Goal: Information Seeking & Learning: Learn about a topic

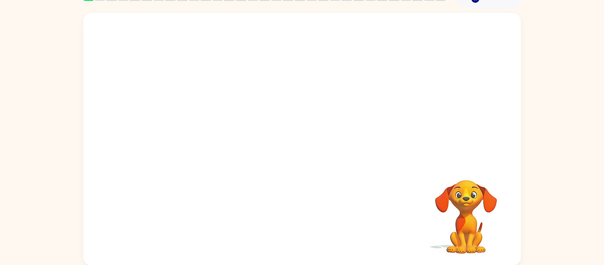
scroll to position [46, 0]
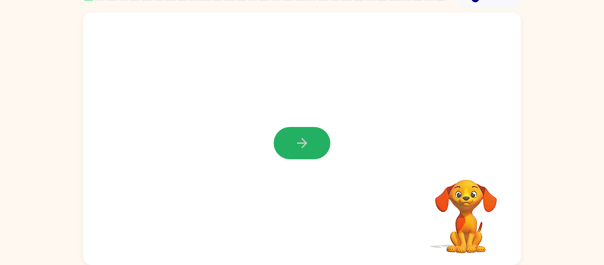
click at [277, 145] on button "button" at bounding box center [302, 143] width 57 height 32
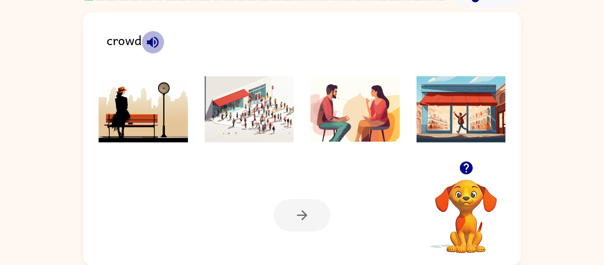
click at [149, 39] on icon "button" at bounding box center [152, 41] width 15 height 15
click at [277, 123] on img at bounding box center [249, 109] width 89 height 66
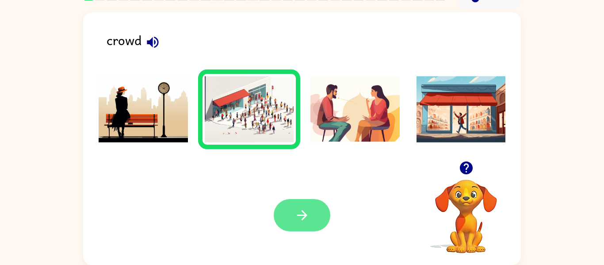
click at [295, 209] on icon "button" at bounding box center [301, 214] width 15 height 15
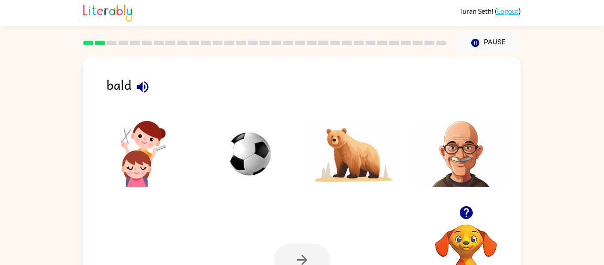
scroll to position [0, 0]
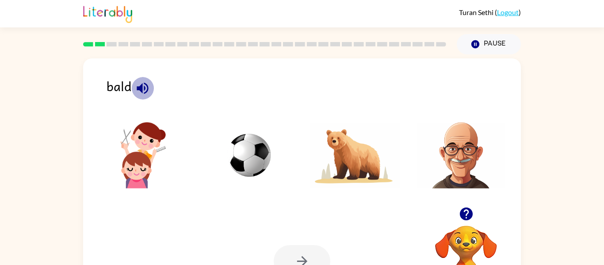
click at [148, 84] on icon "button" at bounding box center [142, 87] width 15 height 15
click at [465, 180] on img at bounding box center [460, 155] width 89 height 66
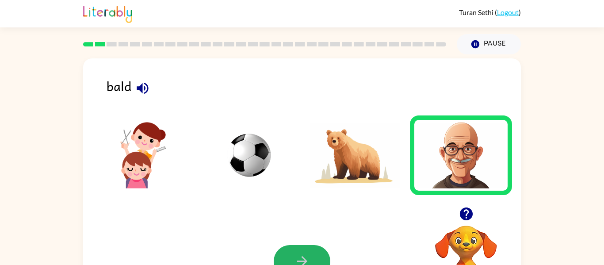
drag, startPoint x: 287, startPoint y: 260, endPoint x: 299, endPoint y: 244, distance: 19.6
click at [289, 257] on button "button" at bounding box center [302, 261] width 57 height 32
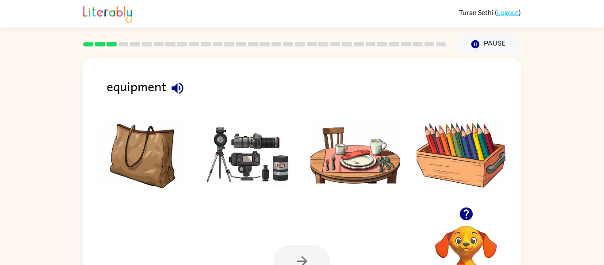
click at [175, 84] on icon "button" at bounding box center [177, 87] width 15 height 15
click at [283, 166] on img at bounding box center [249, 155] width 89 height 66
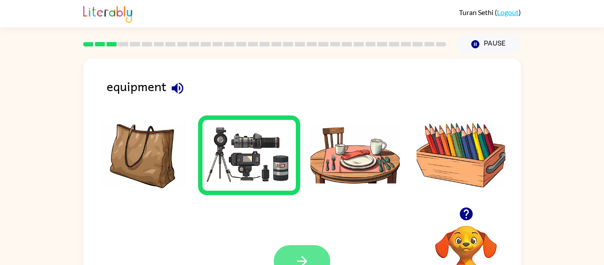
click at [304, 254] on icon "button" at bounding box center [301, 260] width 15 height 15
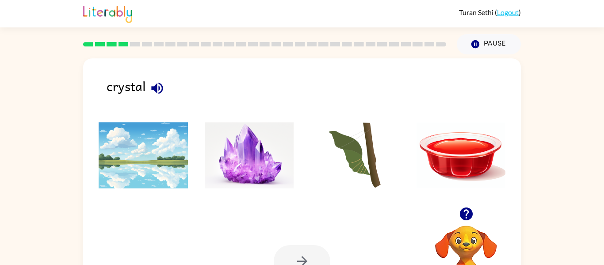
click at [247, 157] on img at bounding box center [249, 155] width 89 height 66
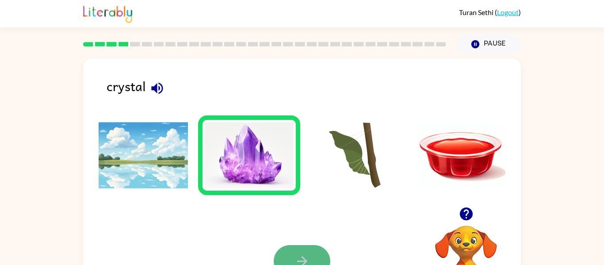
click at [315, 253] on button "button" at bounding box center [302, 261] width 57 height 32
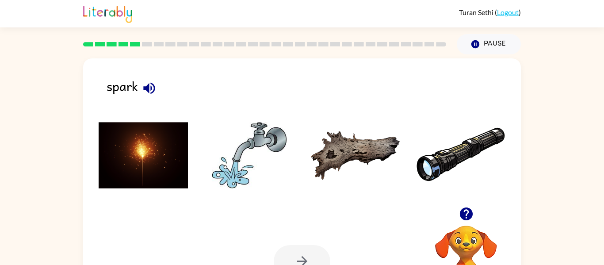
click at [447, 161] on img at bounding box center [460, 155] width 89 height 66
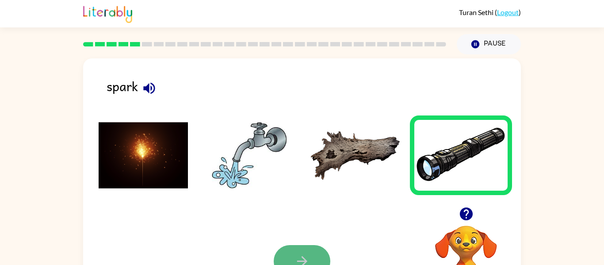
click at [294, 249] on button "button" at bounding box center [302, 261] width 57 height 32
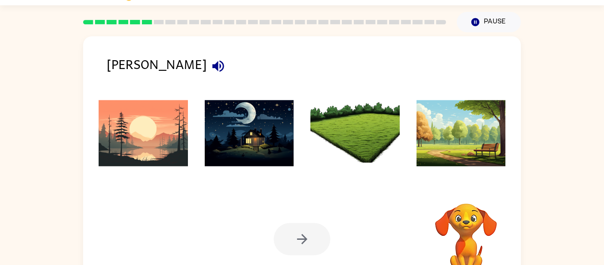
scroll to position [46, 0]
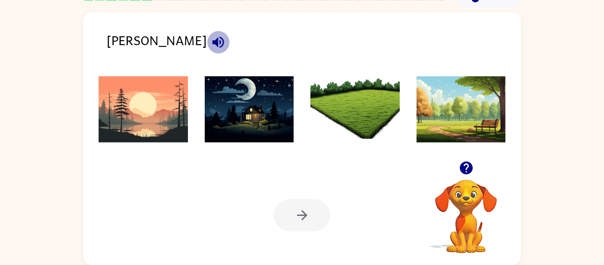
click at [210, 40] on icon "button" at bounding box center [217, 41] width 15 height 15
click at [361, 127] on img at bounding box center [354, 109] width 89 height 66
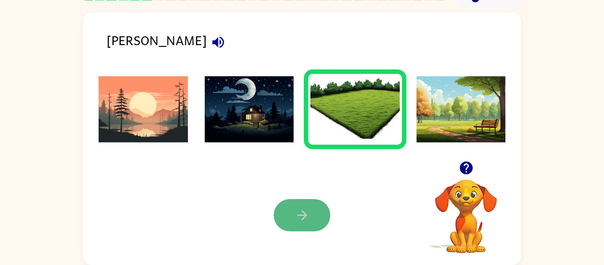
click at [301, 211] on icon "button" at bounding box center [301, 214] width 15 height 15
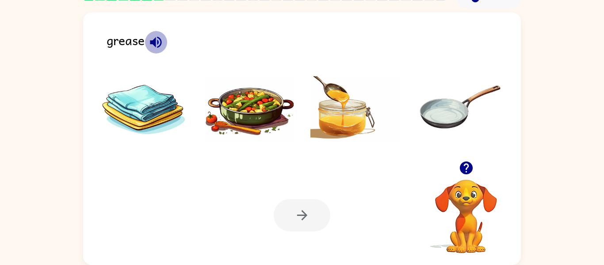
click at [164, 42] on button "button" at bounding box center [156, 42] width 23 height 23
click at [268, 106] on img at bounding box center [249, 109] width 89 height 66
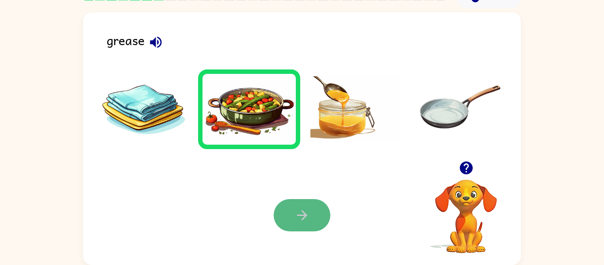
click at [286, 213] on button "button" at bounding box center [302, 215] width 57 height 32
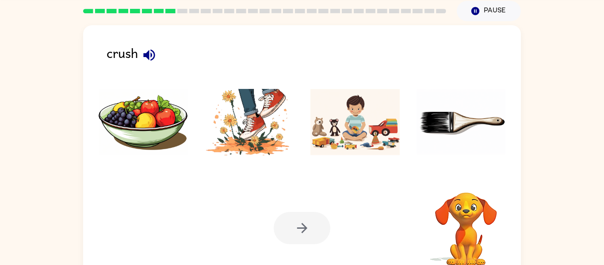
scroll to position [0, 0]
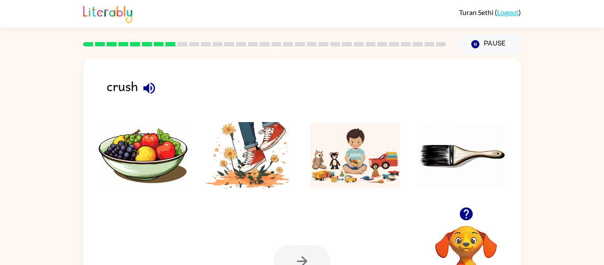
click at [158, 85] on button "button" at bounding box center [149, 88] width 23 height 23
click at [216, 153] on img at bounding box center [249, 155] width 89 height 66
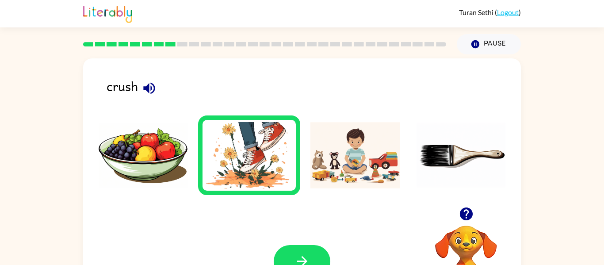
click at [275, 257] on button "button" at bounding box center [302, 261] width 57 height 32
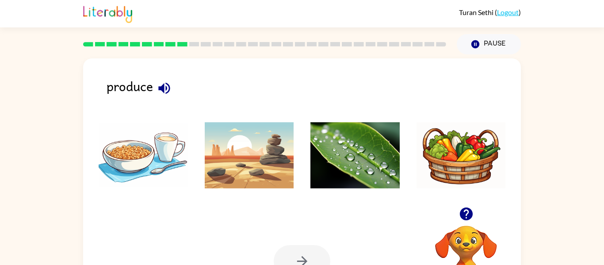
drag, startPoint x: 174, startPoint y: 80, endPoint x: 166, endPoint y: 82, distance: 8.1
click at [171, 80] on div "produce" at bounding box center [314, 90] width 414 height 28
click at [164, 86] on icon "button" at bounding box center [163, 87] width 11 height 11
click at [368, 175] on img at bounding box center [354, 155] width 89 height 66
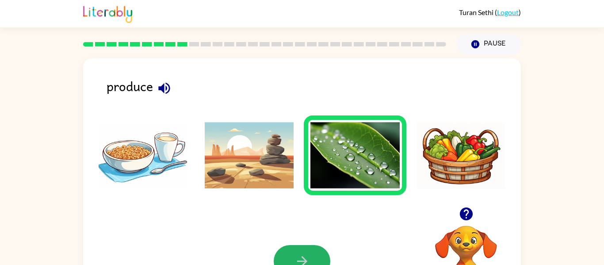
drag, startPoint x: 310, startPoint y: 253, endPoint x: 314, endPoint y: 249, distance: 5.9
click at [311, 253] on button "button" at bounding box center [302, 261] width 57 height 32
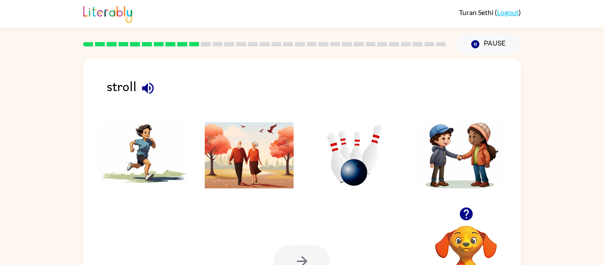
click at [154, 80] on icon "button" at bounding box center [147, 87] width 15 height 15
click at [444, 180] on img at bounding box center [460, 155] width 89 height 66
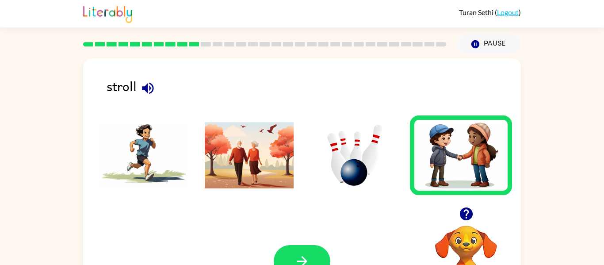
drag, startPoint x: 295, startPoint y: 259, endPoint x: 299, endPoint y: 244, distance: 14.7
click at [296, 253] on icon "button" at bounding box center [301, 260] width 15 height 15
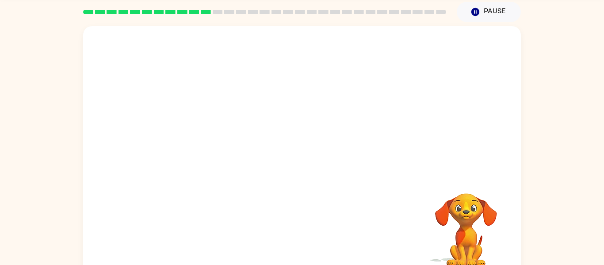
scroll to position [46, 0]
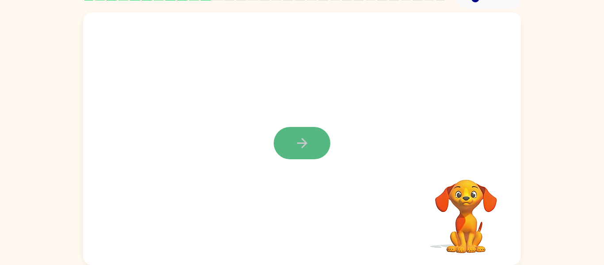
drag, startPoint x: 287, startPoint y: 135, endPoint x: 282, endPoint y: 136, distance: 4.6
click at [282, 136] on button "button" at bounding box center [302, 143] width 57 height 32
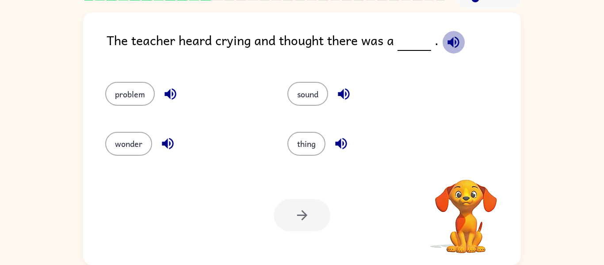
click at [447, 44] on icon "button" at bounding box center [453, 41] width 15 height 15
click at [450, 36] on icon "button" at bounding box center [453, 41] width 15 height 15
click at [139, 97] on button "problem" at bounding box center [130, 94] width 50 height 24
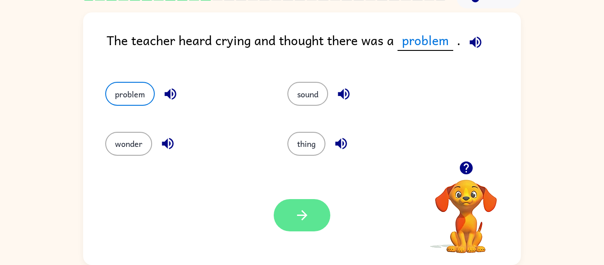
click at [301, 216] on icon "button" at bounding box center [301, 214] width 15 height 15
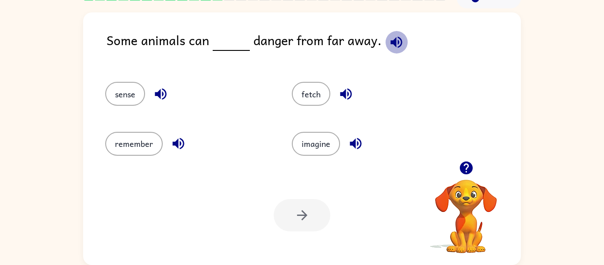
click at [390, 45] on icon "button" at bounding box center [395, 41] width 15 height 15
drag, startPoint x: 299, startPoint y: 141, endPoint x: 302, endPoint y: 130, distance: 11.2
click at [302, 130] on div "imagine" at bounding box center [368, 140] width 187 height 50
drag, startPoint x: 305, startPoint y: 137, endPoint x: 288, endPoint y: 102, distance: 39.0
click at [294, 120] on div "imagine" at bounding box center [368, 140] width 187 height 50
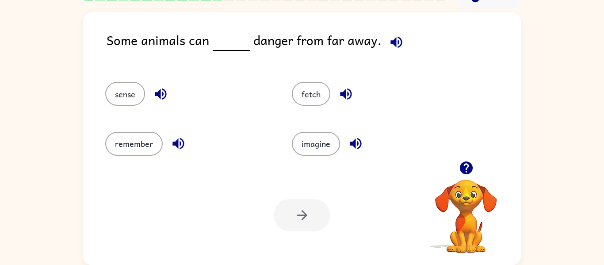
drag, startPoint x: 330, startPoint y: 136, endPoint x: 339, endPoint y: 134, distance: 9.1
click at [339, 134] on div "imagine" at bounding box center [375, 144] width 166 height 24
drag, startPoint x: 324, startPoint y: 136, endPoint x: 312, endPoint y: 136, distance: 11.5
click at [318, 136] on button "imagine" at bounding box center [316, 144] width 48 height 24
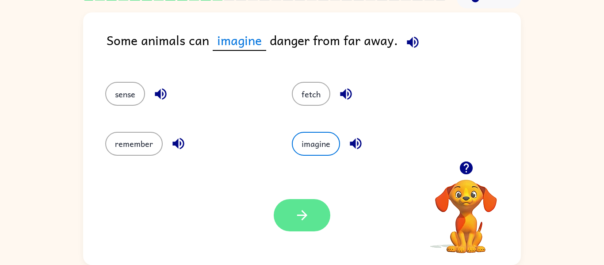
click at [305, 202] on button "button" at bounding box center [302, 215] width 57 height 32
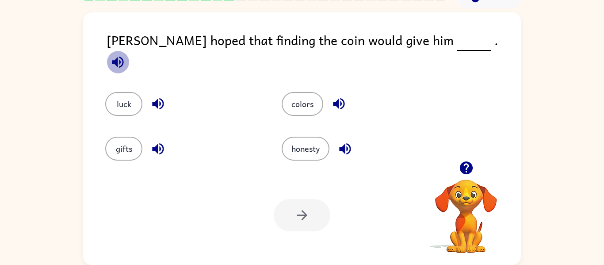
click at [129, 51] on button "button" at bounding box center [118, 62] width 23 height 23
click at [301, 93] on button "colors" at bounding box center [303, 104] width 42 height 24
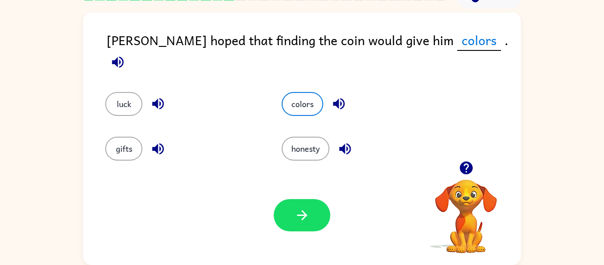
drag, startPoint x: 293, startPoint y: 221, endPoint x: 295, endPoint y: 204, distance: 16.8
click at [295, 208] on icon "button" at bounding box center [301, 214] width 15 height 15
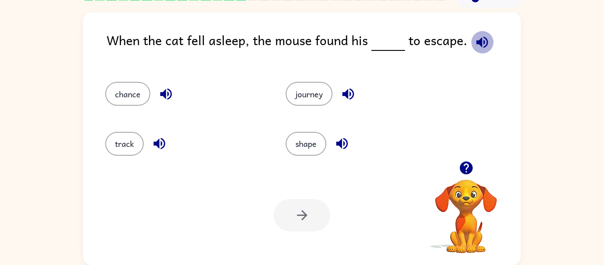
click at [485, 41] on icon "button" at bounding box center [481, 41] width 15 height 15
drag, startPoint x: 469, startPoint y: 170, endPoint x: 474, endPoint y: 164, distance: 7.9
click at [474, 164] on button "button" at bounding box center [466, 167] width 23 height 23
click at [476, 35] on icon "button" at bounding box center [481, 41] width 15 height 15
click at [493, 47] on div "When the cat fell asleep, the mouse found his to escape." at bounding box center [314, 47] width 414 height 34
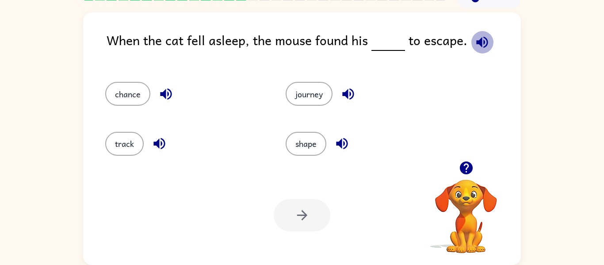
click at [483, 46] on icon "button" at bounding box center [481, 41] width 15 height 15
click at [170, 91] on icon "button" at bounding box center [165, 93] width 15 height 15
drag, startPoint x: 473, startPoint y: 36, endPoint x: 366, endPoint y: 171, distance: 172.4
click at [474, 37] on icon "button" at bounding box center [481, 41] width 15 height 15
click at [165, 89] on icon "button" at bounding box center [165, 93] width 15 height 15
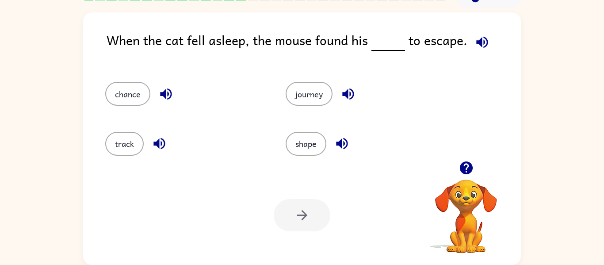
drag, startPoint x: 472, startPoint y: 43, endPoint x: 292, endPoint y: 210, distance: 246.4
click at [292, 210] on div "When the cat fell asleep, the mouse found his to escape. chance journey track s…" at bounding box center [302, 138] width 438 height 252
drag, startPoint x: 479, startPoint y: 39, endPoint x: 473, endPoint y: 67, distance: 28.5
click at [484, 41] on icon "button" at bounding box center [481, 41] width 15 height 15
drag, startPoint x: 481, startPoint y: 41, endPoint x: 396, endPoint y: 46, distance: 85.9
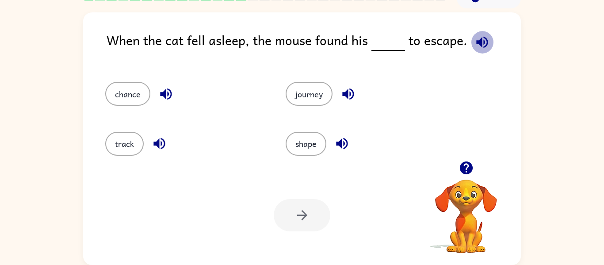
click at [481, 40] on icon "button" at bounding box center [481, 41] width 15 height 15
click at [168, 148] on button "button" at bounding box center [159, 143] width 23 height 23
click at [477, 42] on icon "button" at bounding box center [481, 41] width 11 height 11
drag, startPoint x: 122, startPoint y: 137, endPoint x: 155, endPoint y: 179, distance: 54.1
click at [126, 146] on button "track" at bounding box center [124, 144] width 38 height 24
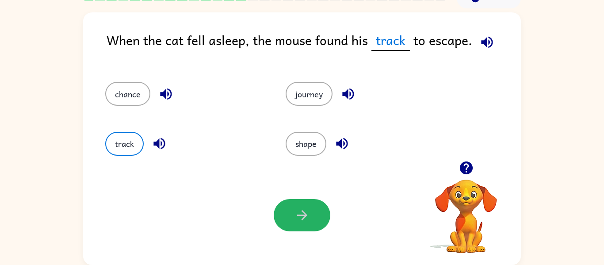
drag, startPoint x: 304, startPoint y: 216, endPoint x: 301, endPoint y: 207, distance: 9.5
click at [305, 212] on icon "button" at bounding box center [301, 214] width 15 height 15
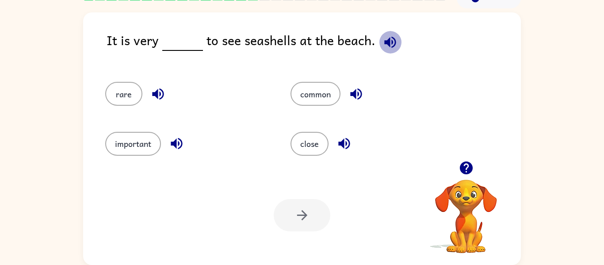
drag, startPoint x: 393, startPoint y: 42, endPoint x: 391, endPoint y: 38, distance: 4.9
click at [392, 39] on icon "button" at bounding box center [389, 41] width 15 height 15
click at [320, 93] on button "common" at bounding box center [315, 94] width 50 height 24
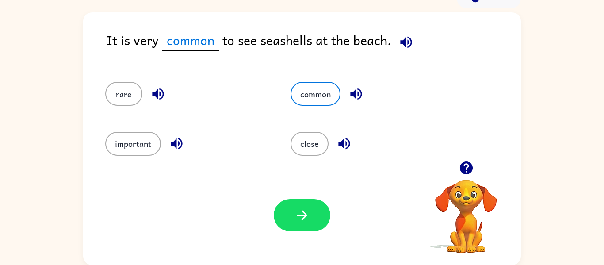
click at [287, 198] on div "Your browser must support playing .mp4 files to use Literably. Please try using…" at bounding box center [302, 214] width 438 height 99
click at [278, 198] on div "Your browser must support playing .mp4 files to use Literably. Please try using…" at bounding box center [302, 214] width 438 height 99
click at [281, 216] on button "button" at bounding box center [302, 215] width 57 height 32
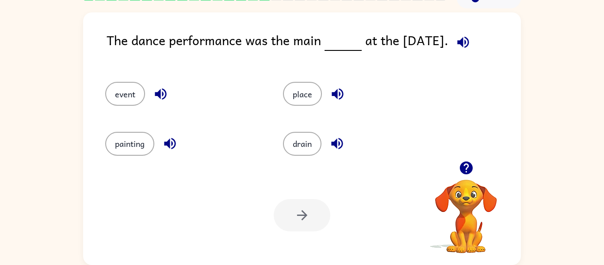
click at [460, 167] on icon "button" at bounding box center [465, 167] width 13 height 13
drag, startPoint x: 473, startPoint y: 38, endPoint x: 525, endPoint y: 133, distance: 108.8
click at [521, 126] on div "The dance performance was the main at the carnival. event place painting drain …" at bounding box center [302, 136] width 604 height 256
click at [467, 42] on icon "button" at bounding box center [462, 41] width 11 height 11
click at [460, 45] on icon "button" at bounding box center [462, 41] width 15 height 15
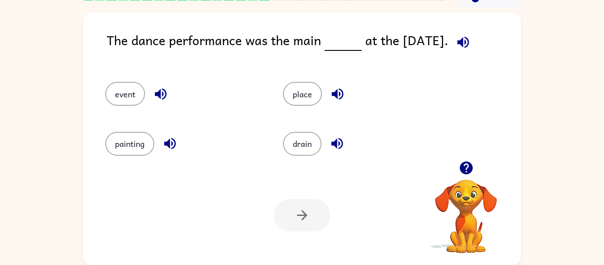
drag, startPoint x: 460, startPoint y: 165, endPoint x: 446, endPoint y: 169, distance: 14.4
click at [455, 166] on button "button" at bounding box center [466, 167] width 23 height 23
click at [298, 91] on button "place" at bounding box center [302, 94] width 39 height 24
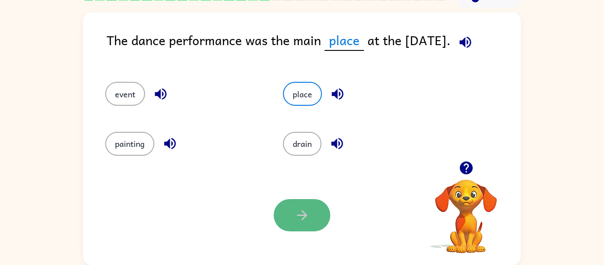
click at [308, 213] on button "button" at bounding box center [302, 215] width 57 height 32
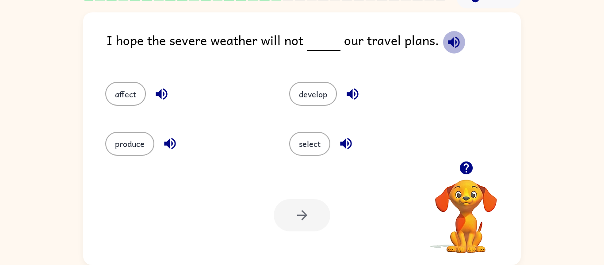
click at [458, 39] on button "button" at bounding box center [453, 42] width 23 height 23
click at [455, 38] on icon "button" at bounding box center [453, 41] width 15 height 15
drag, startPoint x: 309, startPoint y: 102, endPoint x: 313, endPoint y: 188, distance: 86.3
click at [312, 113] on div "develop" at bounding box center [364, 90] width 184 height 50
drag, startPoint x: 305, startPoint y: 79, endPoint x: 304, endPoint y: 93, distance: 13.8
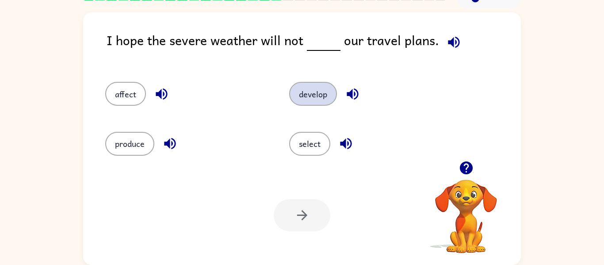
click at [304, 90] on div "develop" at bounding box center [364, 90] width 184 height 50
click at [308, 91] on button "develop" at bounding box center [313, 94] width 48 height 24
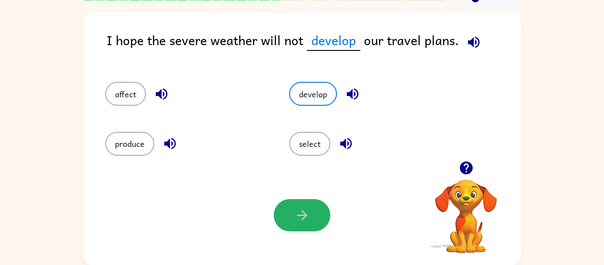
drag, startPoint x: 285, startPoint y: 208, endPoint x: 284, endPoint y: 201, distance: 7.2
click at [285, 209] on button "button" at bounding box center [302, 215] width 57 height 32
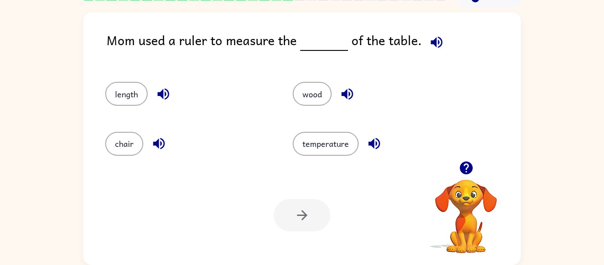
drag, startPoint x: 429, startPoint y: 18, endPoint x: 423, endPoint y: 26, distance: 10.2
click at [428, 19] on div "Mom used a ruler to measure the of the table. length wood chair temperature You…" at bounding box center [302, 138] width 438 height 252
drag, startPoint x: 429, startPoint y: 38, endPoint x: 434, endPoint y: 45, distance: 8.7
click at [431, 42] on icon "button" at bounding box center [436, 41] width 15 height 15
click at [371, 146] on icon "button" at bounding box center [373, 143] width 15 height 15
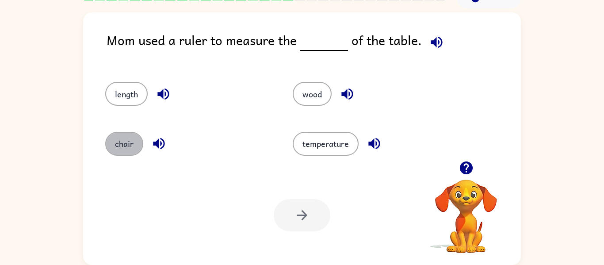
drag, startPoint x: 127, startPoint y: 148, endPoint x: 141, endPoint y: 173, distance: 28.7
click at [130, 152] on button "chair" at bounding box center [124, 144] width 38 height 24
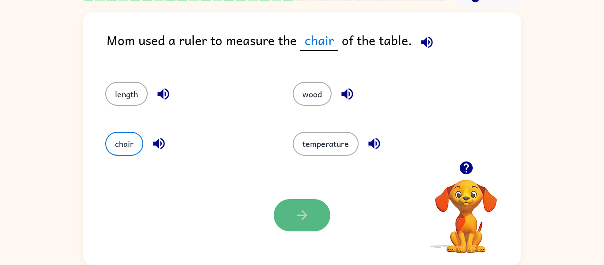
click at [289, 225] on button "button" at bounding box center [302, 215] width 57 height 32
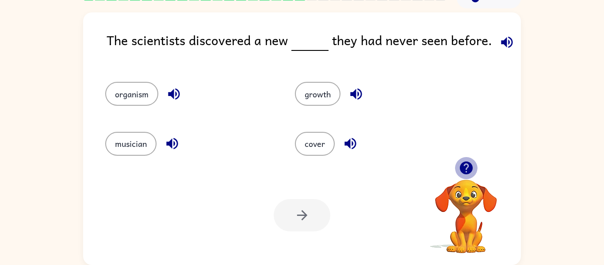
click at [457, 172] on button "button" at bounding box center [466, 167] width 23 height 23
click at [453, 175] on div at bounding box center [466, 167] width 88 height 23
click at [457, 175] on div at bounding box center [466, 167] width 88 height 23
click at [465, 175] on icon "button" at bounding box center [465, 167] width 15 height 15
click at [465, 175] on video "Your browser must support playing .mp4 files to use Literably. Please try using…" at bounding box center [466, 210] width 88 height 88
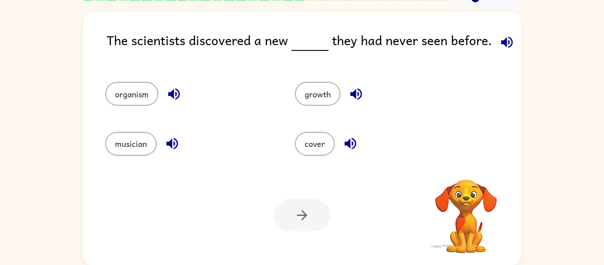
click at [465, 175] on video "Your browser must support playing .mp4 files to use Literably. Please try using…" at bounding box center [466, 210] width 88 height 88
click at [466, 179] on video "Your browser must support playing .mp4 files to use Literably. Please try using…" at bounding box center [466, 210] width 88 height 88
click at [466, 179] on button "button" at bounding box center [466, 167] width 23 height 23
drag, startPoint x: 472, startPoint y: 175, endPoint x: 469, endPoint y: 194, distance: 19.1
click at [469, 182] on div "Your browser must support playing .mp4 files to use Literably. Please try using…" at bounding box center [466, 205] width 88 height 98
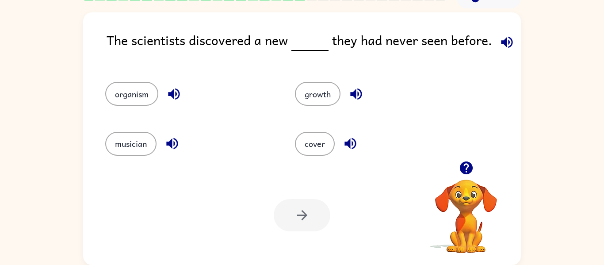
drag, startPoint x: 460, startPoint y: 173, endPoint x: 468, endPoint y: 162, distance: 13.3
click at [468, 162] on icon "button" at bounding box center [465, 167] width 15 height 15
click at [464, 166] on video "Your browser must support playing .mp4 files to use Literably. Please try using…" at bounding box center [466, 210] width 88 height 88
click at [462, 168] on icon "button" at bounding box center [465, 167] width 13 height 13
click at [465, 179] on div "Your browser must support playing .mp4 files to use Literably. Please try using…" at bounding box center [466, 216] width 88 height 75
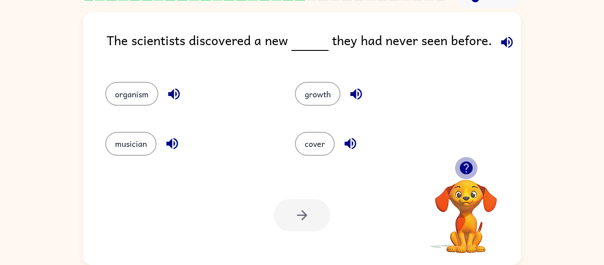
click at [464, 168] on icon "button" at bounding box center [465, 167] width 13 height 13
click at [502, 42] on icon "button" at bounding box center [506, 41] width 11 height 11
click at [506, 41] on icon "button" at bounding box center [506, 41] width 15 height 15
drag, startPoint x: 316, startPoint y: 101, endPoint x: 317, endPoint y: 214, distance: 112.7
click at [318, 118] on div "organism growth musician cover" at bounding box center [277, 114] width 379 height 99
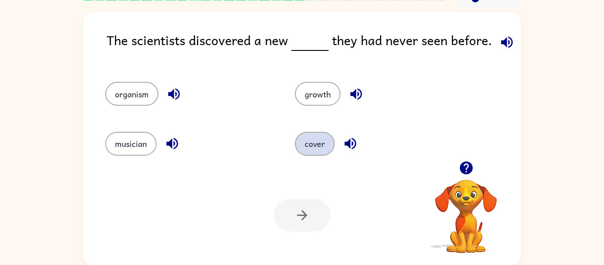
click at [321, 149] on button "cover" at bounding box center [315, 144] width 40 height 24
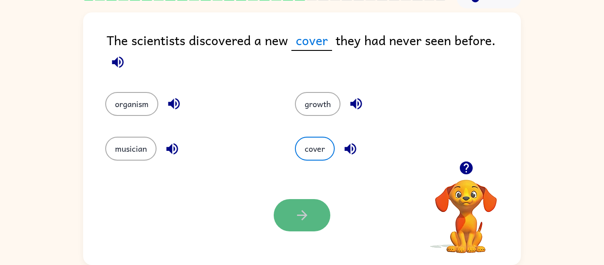
click at [305, 201] on button "button" at bounding box center [302, 215] width 57 height 32
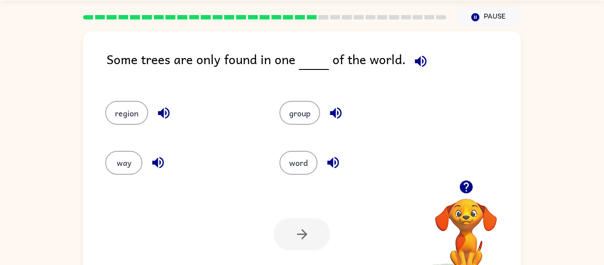
scroll to position [0, 0]
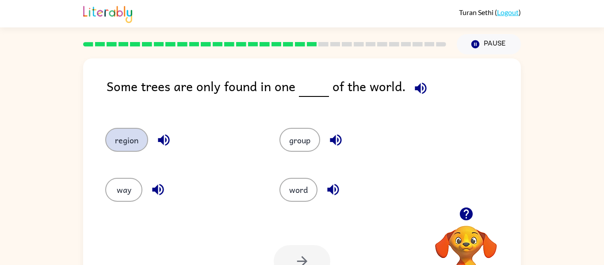
drag, startPoint x: 177, startPoint y: 127, endPoint x: 143, endPoint y: 136, distance: 35.1
click at [160, 134] on div "region" at bounding box center [175, 136] width 174 height 50
click at [134, 140] on button "region" at bounding box center [126, 140] width 43 height 24
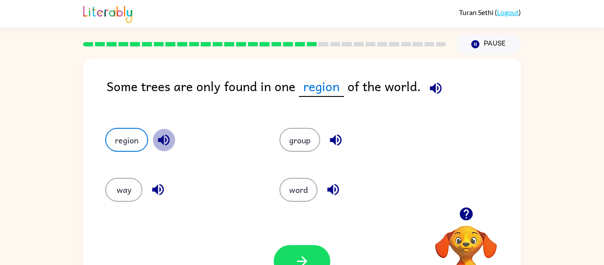
click at [160, 138] on icon "button" at bounding box center [163, 139] width 15 height 15
drag, startPoint x: 136, startPoint y: 137, endPoint x: 185, endPoint y: 188, distance: 70.0
click at [140, 153] on div "region" at bounding box center [175, 136] width 174 height 50
click at [430, 87] on icon "button" at bounding box center [435, 87] width 11 height 11
drag, startPoint x: 316, startPoint y: 240, endPoint x: 313, endPoint y: 245, distance: 6.4
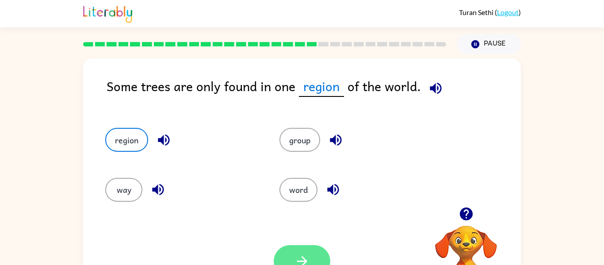
click at [313, 245] on div "Your browser must support playing .mp4 files to use Literably. Please try using…" at bounding box center [302, 260] width 438 height 99
click at [311, 248] on button "button" at bounding box center [302, 261] width 57 height 32
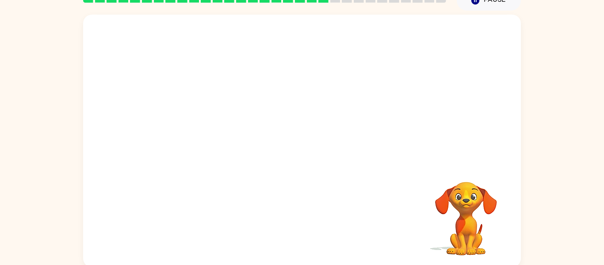
scroll to position [46, 0]
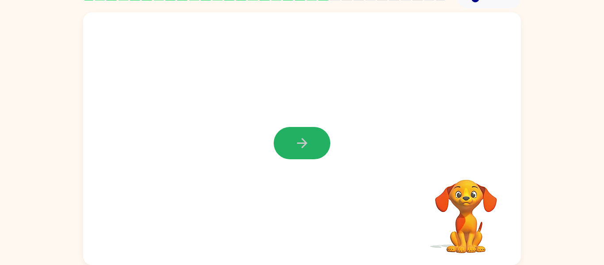
click at [282, 133] on button "button" at bounding box center [302, 143] width 57 height 32
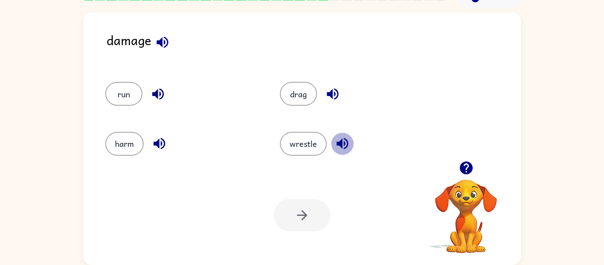
click at [340, 139] on icon "button" at bounding box center [342, 143] width 15 height 15
drag, startPoint x: 288, startPoint y: 144, endPoint x: 288, endPoint y: 173, distance: 29.6
click at [288, 145] on button "wrestle" at bounding box center [303, 144] width 47 height 24
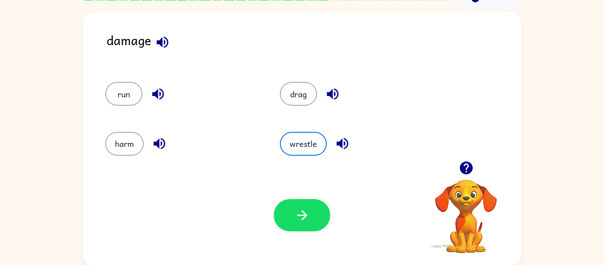
drag, startPoint x: 291, startPoint y: 229, endPoint x: 293, endPoint y: 213, distance: 16.5
click at [293, 222] on button "button" at bounding box center [302, 215] width 57 height 32
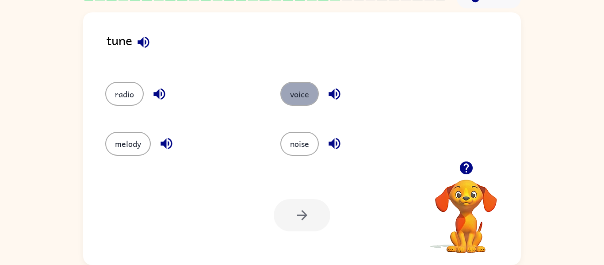
click at [299, 90] on button "voice" at bounding box center [299, 94] width 38 height 24
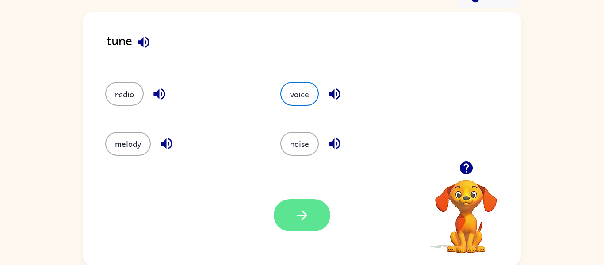
drag, startPoint x: 285, startPoint y: 248, endPoint x: 292, endPoint y: 222, distance: 27.3
click at [290, 217] on div "Your browser must support playing .mp4 files to use Literably. Please try using…" at bounding box center [302, 214] width 438 height 99
click at [292, 222] on button "button" at bounding box center [302, 215] width 57 height 32
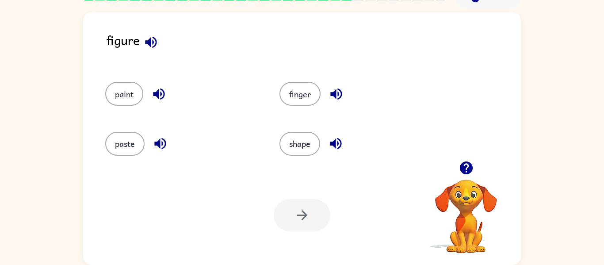
click at [143, 39] on icon "button" at bounding box center [150, 41] width 15 height 15
drag, startPoint x: 127, startPoint y: 145, endPoint x: 127, endPoint y: 154, distance: 8.4
click at [126, 149] on button "paste" at bounding box center [124, 144] width 39 height 24
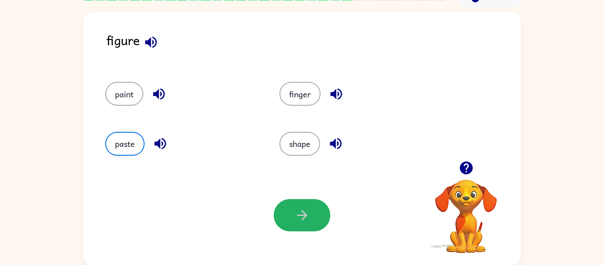
drag, startPoint x: 285, startPoint y: 212, endPoint x: 303, endPoint y: 191, distance: 27.9
click at [292, 204] on button "button" at bounding box center [302, 215] width 57 height 32
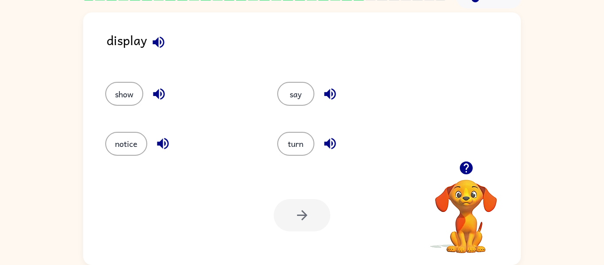
drag, startPoint x: 287, startPoint y: 149, endPoint x: 286, endPoint y: 156, distance: 7.1
click at [286, 150] on button "turn" at bounding box center [295, 144] width 37 height 24
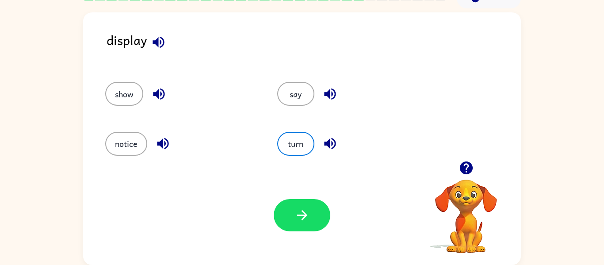
drag, startPoint x: 306, startPoint y: 213, endPoint x: 308, endPoint y: 207, distance: 5.6
click at [307, 211] on icon "button" at bounding box center [301, 214] width 15 height 15
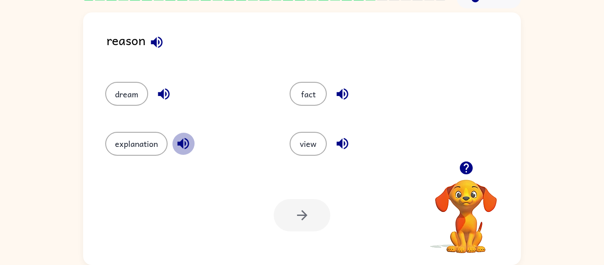
click at [187, 141] on icon "button" at bounding box center [182, 143] width 11 height 11
click at [171, 29] on div "reason dream fact explanation view Your browser must support playing .mp4 files…" at bounding box center [302, 138] width 438 height 252
drag, startPoint x: 149, startPoint y: 48, endPoint x: 145, endPoint y: 43, distance: 6.9
click at [145, 44] on button "button" at bounding box center [156, 42] width 23 height 23
drag, startPoint x: 151, startPoint y: 142, endPoint x: 156, endPoint y: 157, distance: 15.5
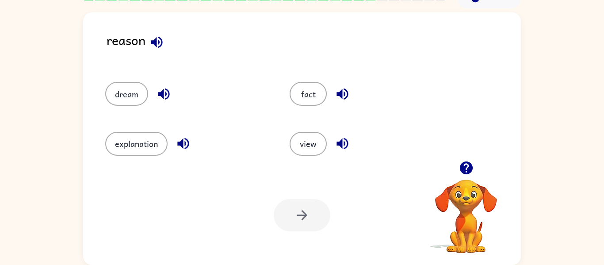
click at [151, 148] on button "explanation" at bounding box center [136, 144] width 62 height 24
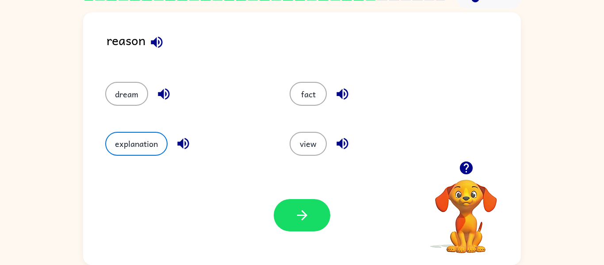
drag, startPoint x: 314, startPoint y: 212, endPoint x: 318, endPoint y: 205, distance: 8.3
click at [314, 212] on button "button" at bounding box center [302, 215] width 57 height 32
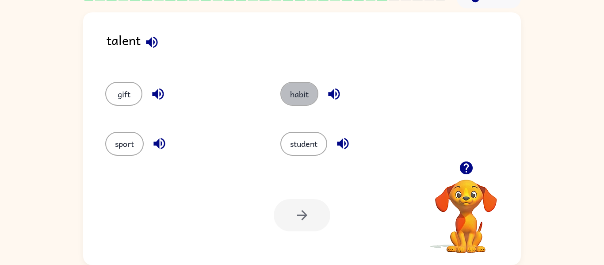
drag, startPoint x: 299, startPoint y: 86, endPoint x: 238, endPoint y: 259, distance: 183.1
click at [286, 146] on div "gift habit sport student" at bounding box center [263, 114] width 350 height 99
click at [296, 99] on button "habit" at bounding box center [299, 94] width 38 height 24
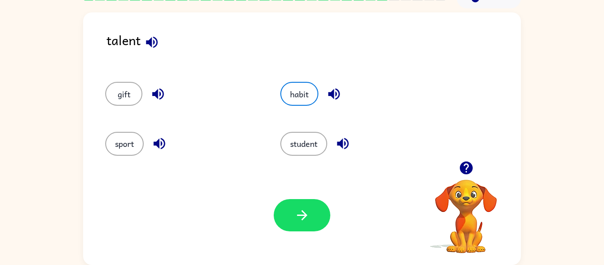
drag, startPoint x: 313, startPoint y: 196, endPoint x: 317, endPoint y: 190, distance: 7.7
click at [314, 196] on div "Your browser must support playing .mp4 files to use Literably. Please try using…" at bounding box center [302, 214] width 438 height 99
click at [274, 244] on div "Your browser must support playing .mp4 files to use Literably. Please try using…" at bounding box center [302, 214] width 438 height 99
drag, startPoint x: 294, startPoint y: 212, endPoint x: 306, endPoint y: 218, distance: 13.2
click at [295, 213] on icon "button" at bounding box center [301, 214] width 15 height 15
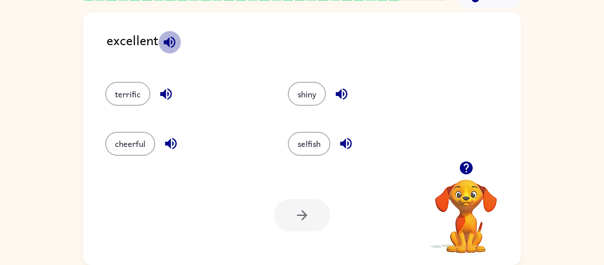
click at [167, 41] on icon "button" at bounding box center [169, 41] width 11 height 11
drag, startPoint x: 149, startPoint y: 135, endPoint x: 145, endPoint y: 148, distance: 13.8
click at [145, 145] on button "cheerful" at bounding box center [130, 144] width 50 height 24
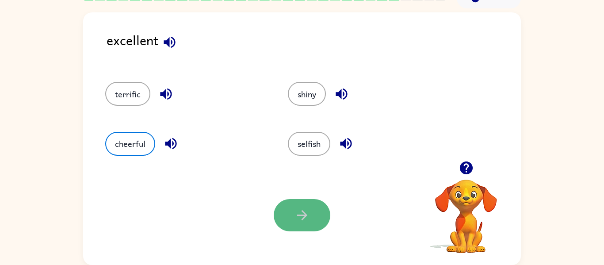
click at [285, 223] on button "button" at bounding box center [302, 215] width 57 height 32
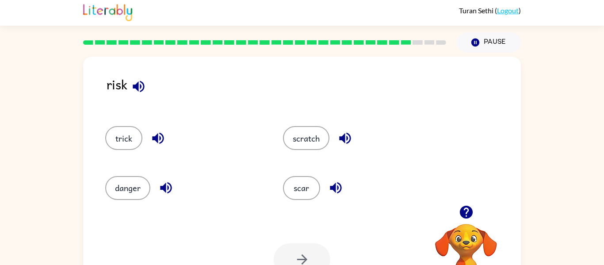
scroll to position [0, 0]
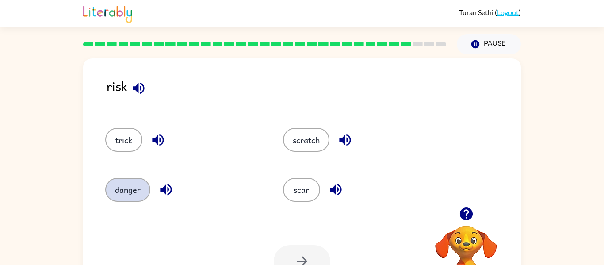
drag, startPoint x: 140, startPoint y: 185, endPoint x: 140, endPoint y: 193, distance: 8.0
click at [140, 189] on button "danger" at bounding box center [127, 190] width 45 height 24
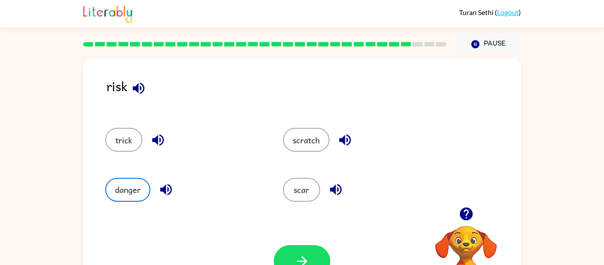
drag, startPoint x: 278, startPoint y: 252, endPoint x: 284, endPoint y: 239, distance: 14.0
click at [281, 245] on div at bounding box center [302, 261] width 57 height 32
drag, startPoint x: 281, startPoint y: 259, endPoint x: 278, endPoint y: 243, distance: 16.2
click at [282, 255] on button "button" at bounding box center [302, 261] width 57 height 32
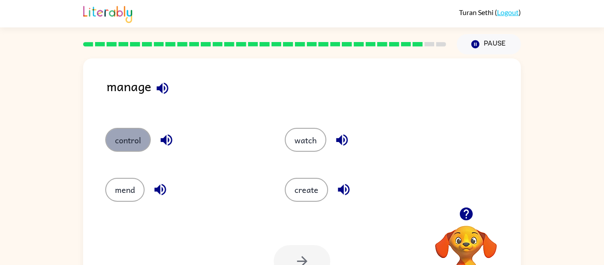
click at [142, 138] on button "control" at bounding box center [128, 140] width 46 height 24
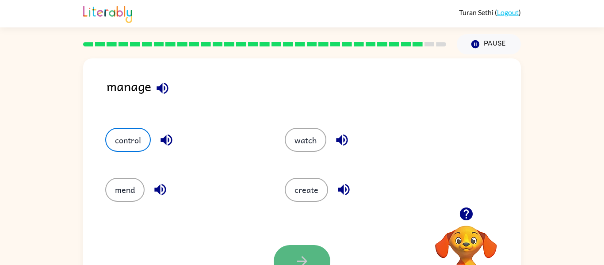
click at [281, 261] on button "button" at bounding box center [302, 261] width 57 height 32
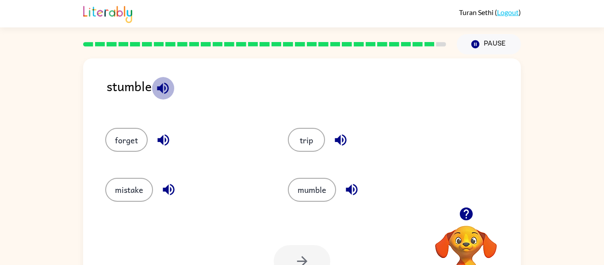
click at [164, 91] on icon "button" at bounding box center [162, 87] width 15 height 15
drag, startPoint x: 128, startPoint y: 190, endPoint x: 151, endPoint y: 218, distance: 36.5
click at [135, 204] on div "mistake" at bounding box center [179, 186] width 183 height 50
click at [138, 187] on button "mistake" at bounding box center [129, 190] width 48 height 24
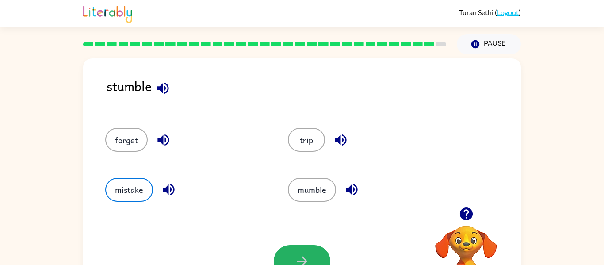
drag, startPoint x: 278, startPoint y: 252, endPoint x: 260, endPoint y: 210, distance: 45.6
click at [278, 252] on button "button" at bounding box center [302, 261] width 57 height 32
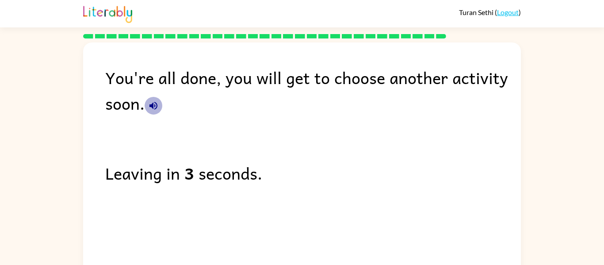
click at [154, 106] on icon "button" at bounding box center [153, 106] width 8 height 8
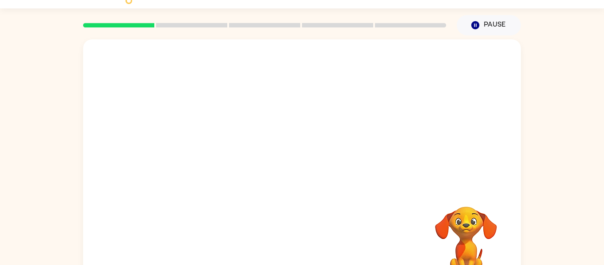
scroll to position [46, 0]
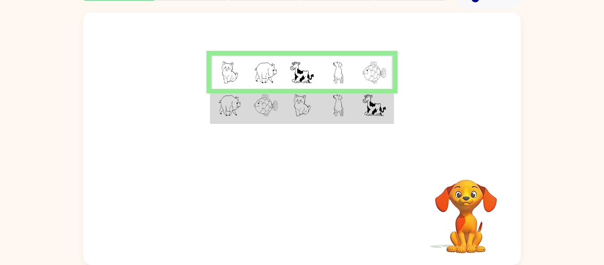
click at [345, 107] on td at bounding box center [338, 106] width 36 height 34
click at [274, 112] on img at bounding box center [266, 105] width 24 height 22
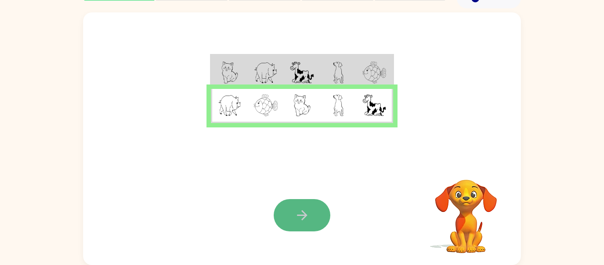
drag, startPoint x: 297, startPoint y: 209, endPoint x: 302, endPoint y: 207, distance: 5.6
click at [302, 207] on icon "button" at bounding box center [301, 214] width 15 height 15
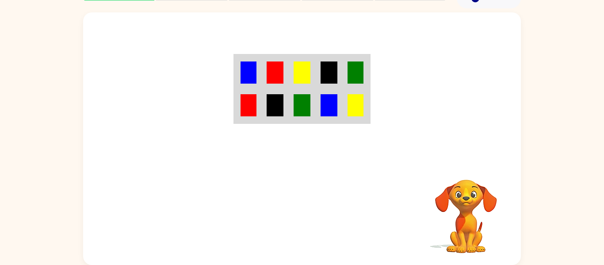
click at [257, 77] on td at bounding box center [248, 72] width 27 height 34
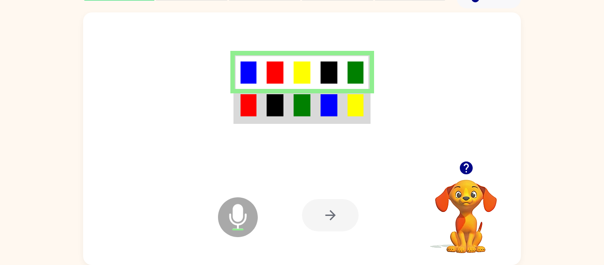
click at [328, 111] on img at bounding box center [328, 105] width 17 height 22
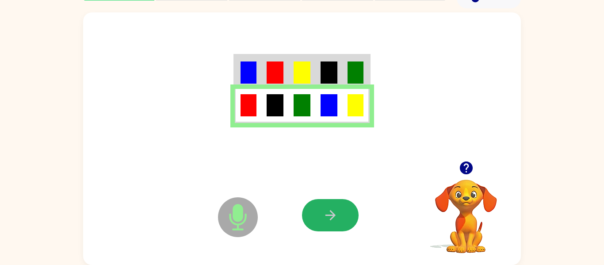
drag, startPoint x: 331, startPoint y: 208, endPoint x: 299, endPoint y: 190, distance: 36.4
click at [323, 209] on icon "button" at bounding box center [330, 214] width 15 height 15
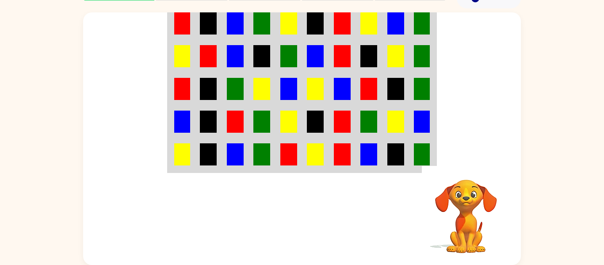
scroll to position [0, 0]
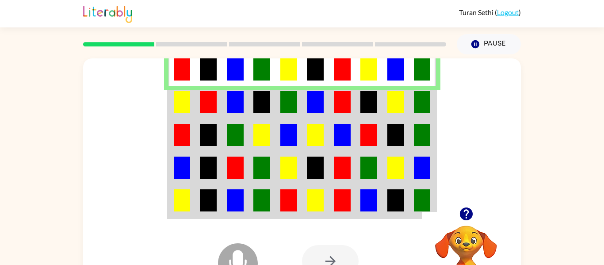
click at [177, 107] on img at bounding box center [182, 102] width 16 height 22
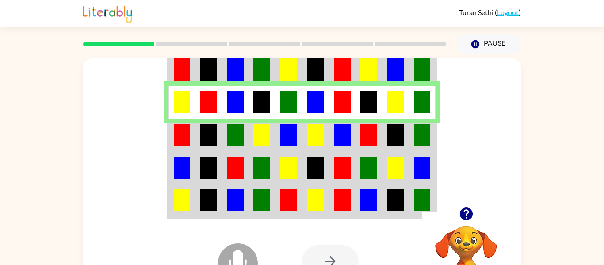
click at [388, 126] on img at bounding box center [395, 135] width 17 height 22
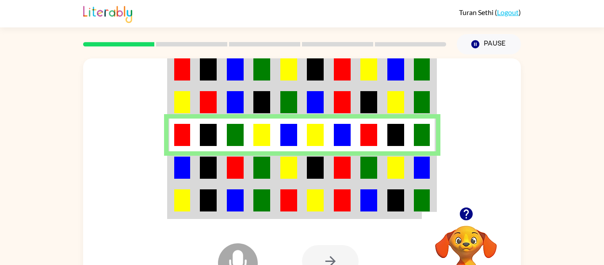
click at [320, 172] on img at bounding box center [315, 167] width 17 height 22
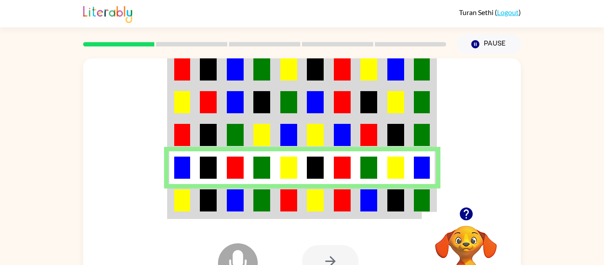
drag, startPoint x: 160, startPoint y: 201, endPoint x: 159, endPoint y: 206, distance: 4.9
click at [158, 203] on div at bounding box center [302, 132] width 438 height 149
click at [161, 206] on div at bounding box center [302, 132] width 438 height 149
click at [197, 213] on div "Microphone The Microphone is here when it is your turn to talk" at bounding box center [215, 240] width 88 height 59
click at [178, 207] on img at bounding box center [182, 200] width 16 height 22
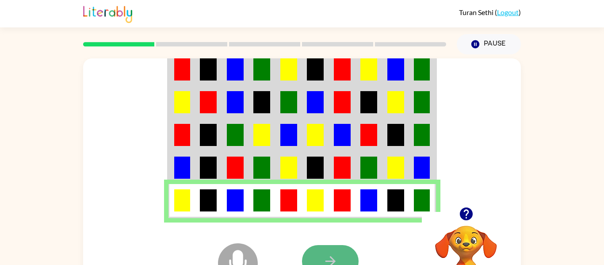
click at [344, 257] on button "button" at bounding box center [330, 261] width 57 height 32
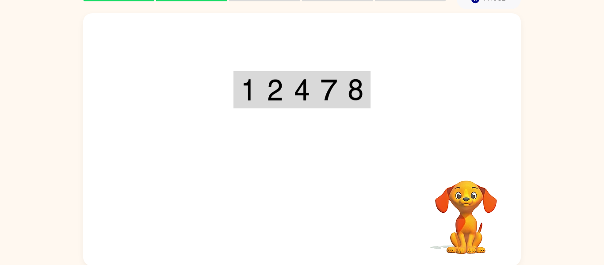
scroll to position [46, 0]
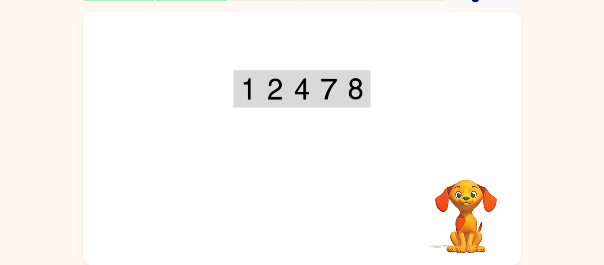
drag, startPoint x: 429, startPoint y: 122, endPoint x: 423, endPoint y: 123, distance: 6.0
click at [427, 122] on div at bounding box center [302, 86] width 438 height 149
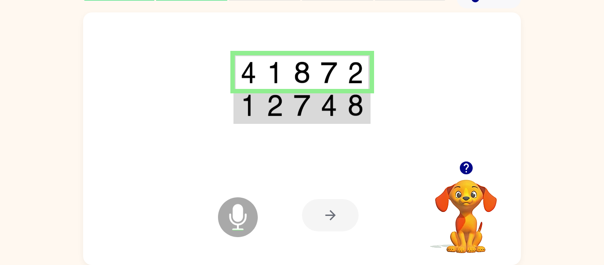
click at [248, 108] on img at bounding box center [248, 105] width 16 height 22
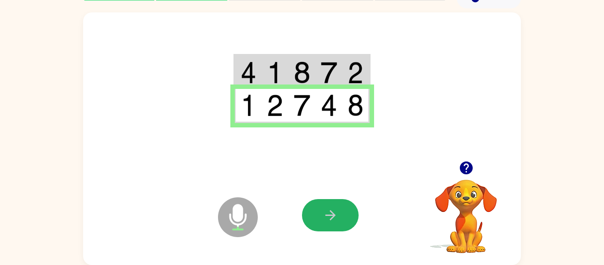
drag, startPoint x: 343, startPoint y: 213, endPoint x: 339, endPoint y: 212, distance: 4.4
click at [340, 213] on button "button" at bounding box center [330, 215] width 57 height 32
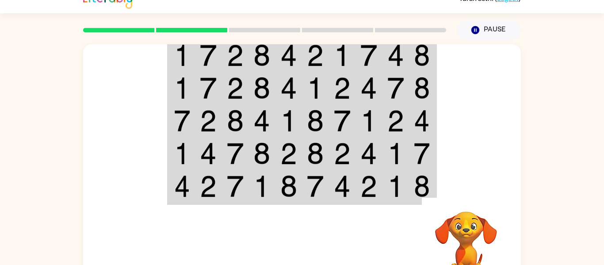
scroll to position [0, 0]
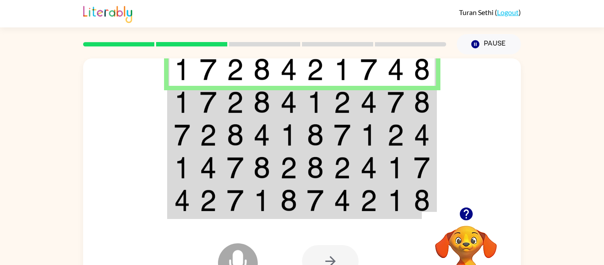
click at [202, 107] on img at bounding box center [208, 102] width 17 height 22
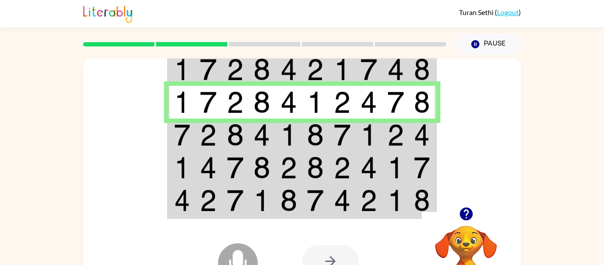
drag, startPoint x: 283, startPoint y: 136, endPoint x: 282, endPoint y: 124, distance: 12.0
click at [283, 136] on img at bounding box center [288, 135] width 17 height 22
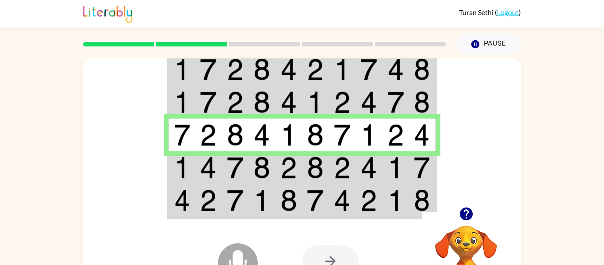
click at [193, 158] on td at bounding box center [181, 167] width 27 height 33
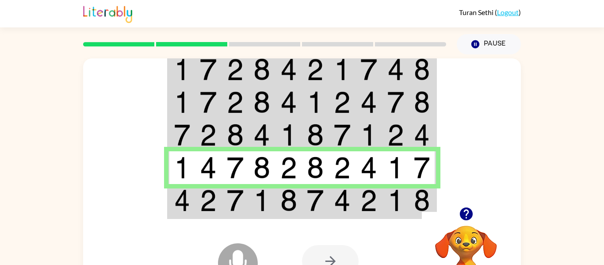
click at [200, 205] on img at bounding box center [208, 200] width 17 height 22
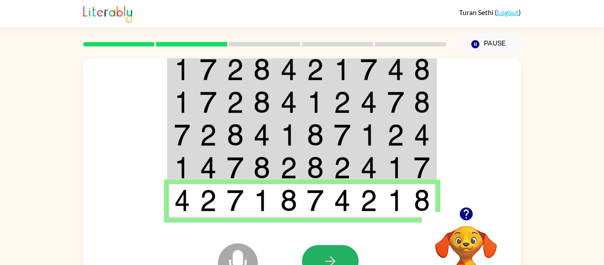
click at [342, 251] on button "button" at bounding box center [330, 261] width 57 height 32
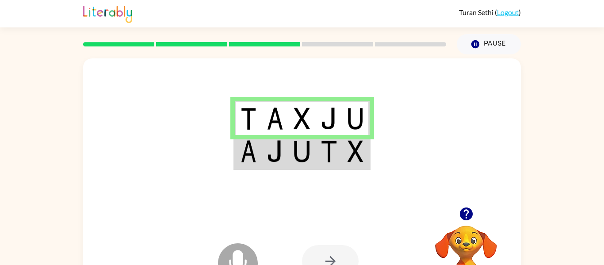
click at [369, 156] on td at bounding box center [356, 152] width 27 height 34
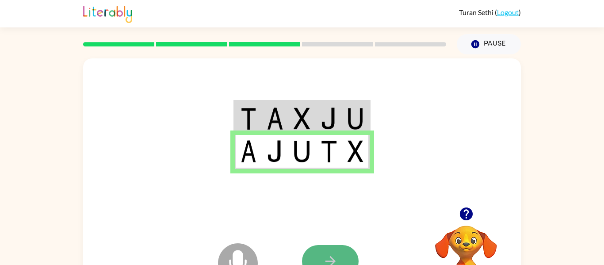
click at [334, 250] on button "button" at bounding box center [330, 261] width 57 height 32
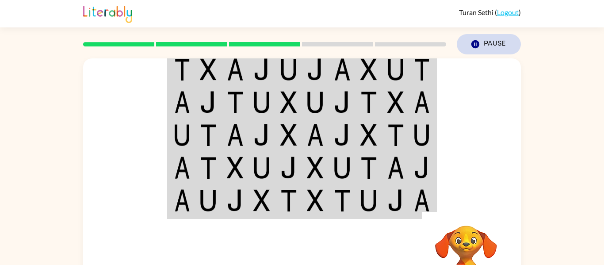
click at [486, 50] on button "Pause Pause" at bounding box center [489, 44] width 64 height 20
